Goal: Find specific page/section: Find specific page/section

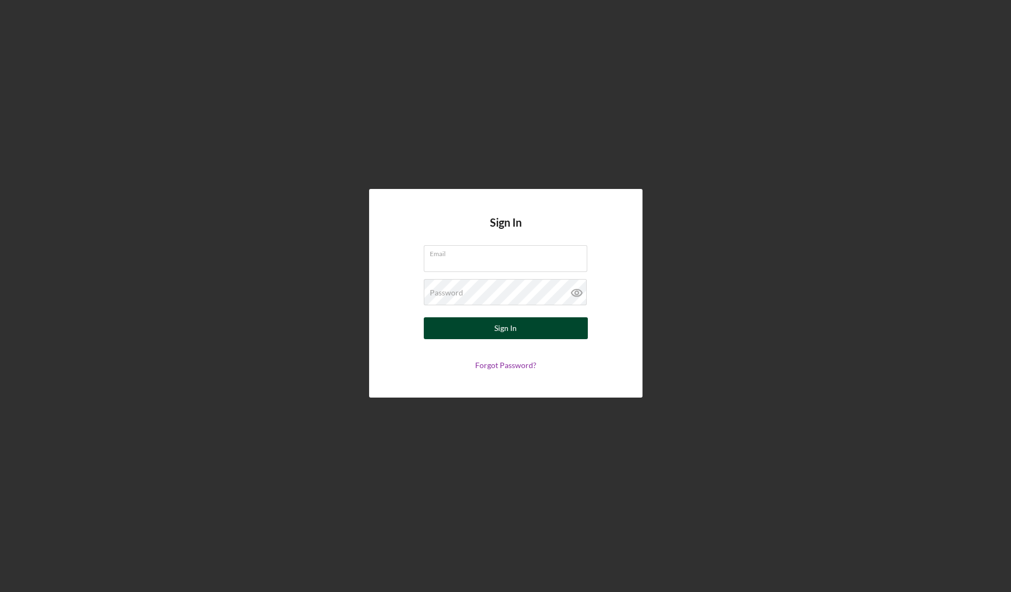
type input "microloans@umlf.org"
click at [494, 332] on button "Sign In" at bounding box center [506, 329] width 164 height 22
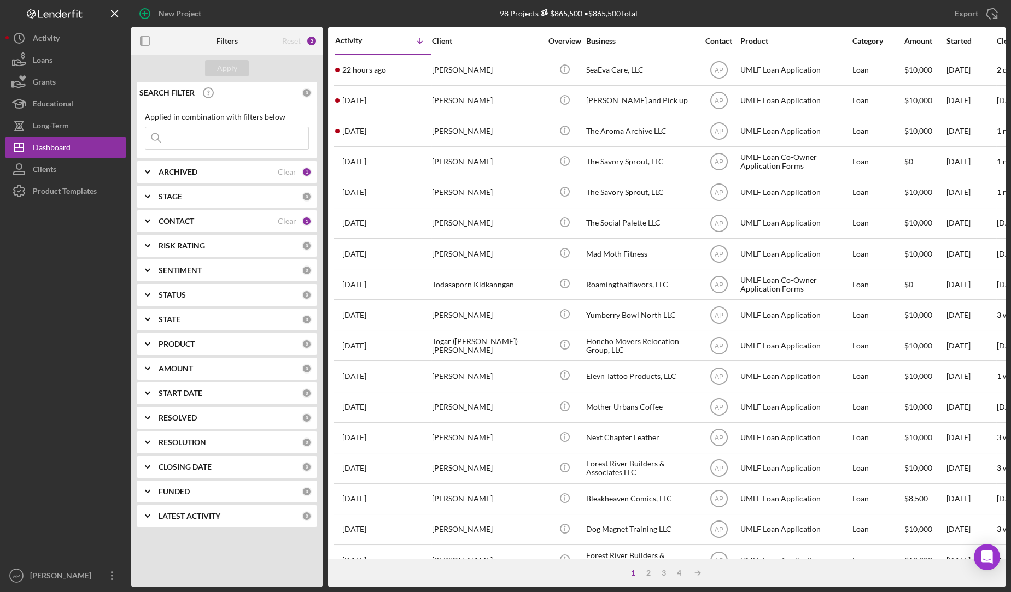
click at [230, 137] on input at bounding box center [226, 138] width 163 height 22
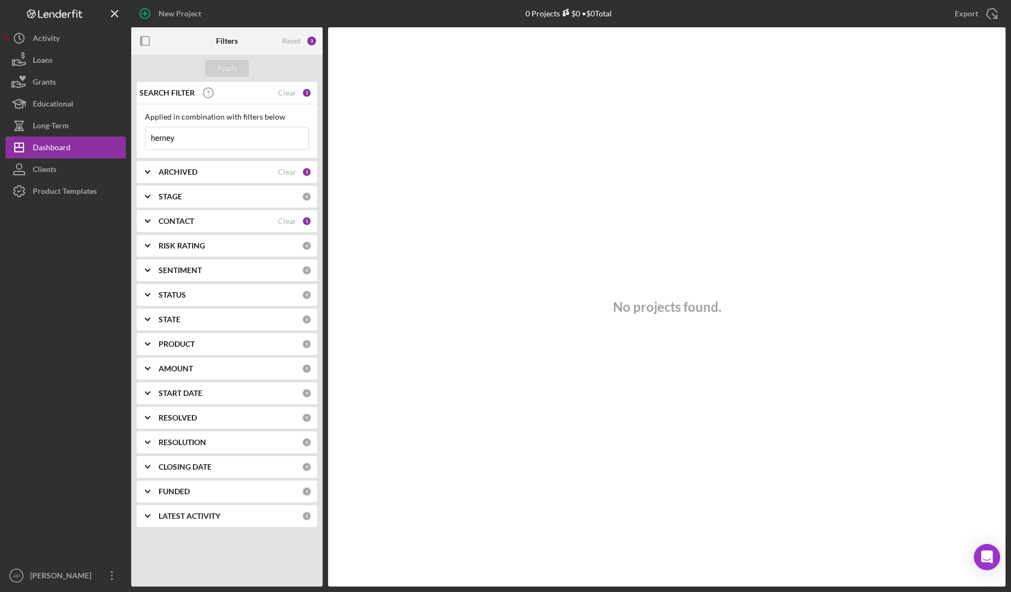
type input "herney"
